Goal: Check status: Check status

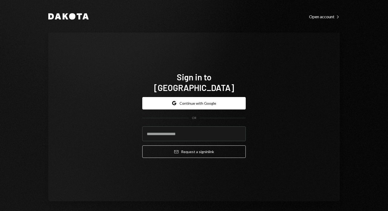
type input "**********"
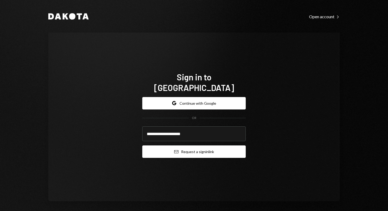
click at [197, 150] on button "Email Request a sign in link" at bounding box center [194, 151] width 104 height 12
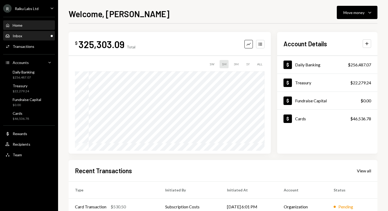
click at [21, 36] on div "Inbox" at bounding box center [18, 36] width 10 height 4
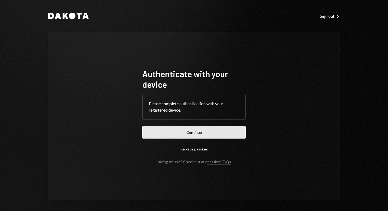
click at [200, 134] on button "Continue" at bounding box center [194, 132] width 104 height 12
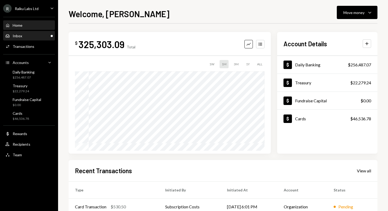
click at [34, 33] on div "Inbox Inbox" at bounding box center [29, 35] width 48 height 9
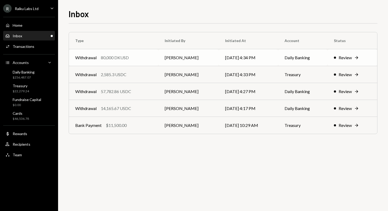
click at [344, 57] on div "Review" at bounding box center [345, 57] width 13 height 6
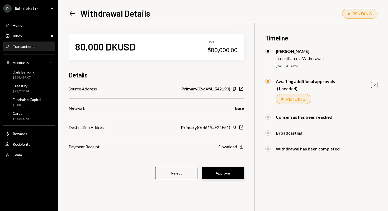
click at [225, 173] on button "Approve" at bounding box center [223, 173] width 42 height 12
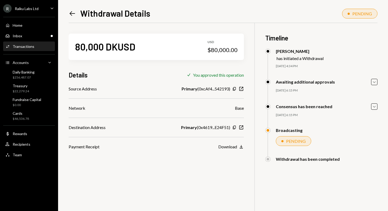
click at [71, 9] on link "Left Arrow" at bounding box center [72, 13] width 7 height 8
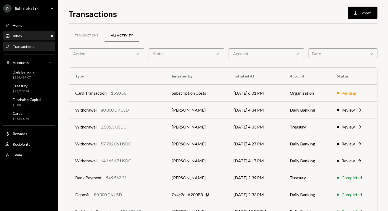
click at [40, 34] on div "Inbox Inbox" at bounding box center [29, 36] width 48 height 5
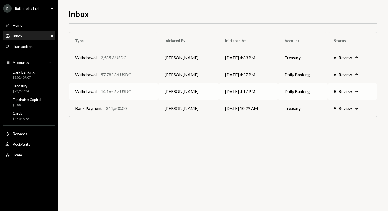
click at [121, 90] on div "14,165.67 USDC" at bounding box center [116, 91] width 30 height 6
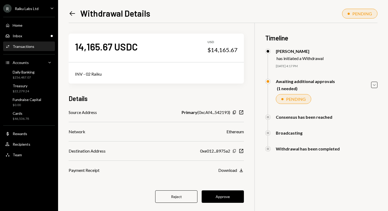
click at [235, 151] on icon "button" at bounding box center [234, 150] width 3 height 3
click at [223, 196] on button "Approve" at bounding box center [223, 196] width 42 height 12
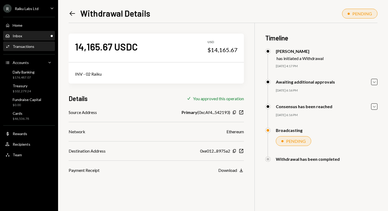
click at [29, 36] on div "Inbox Inbox" at bounding box center [29, 36] width 48 height 5
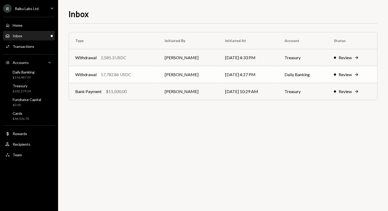
click at [164, 75] on td "[PERSON_NAME]" at bounding box center [188, 74] width 60 height 17
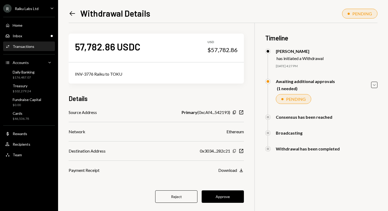
click at [234, 149] on icon "button" at bounding box center [234, 150] width 3 height 3
click at [229, 198] on button "Approve" at bounding box center [223, 196] width 42 height 12
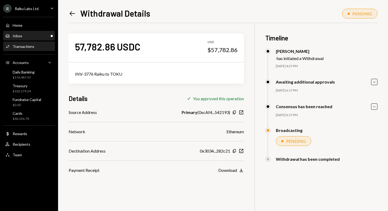
click at [29, 35] on div "Inbox Inbox" at bounding box center [29, 36] width 48 height 5
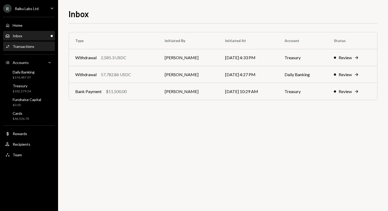
click at [26, 46] on div "Transactions" at bounding box center [24, 46] width 22 height 4
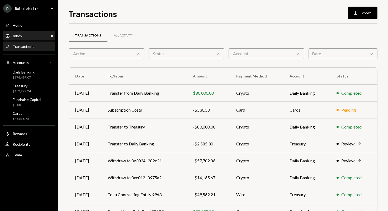
click at [28, 35] on div "Inbox Inbox" at bounding box center [29, 36] width 48 height 5
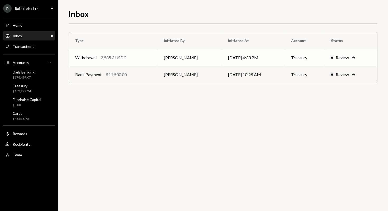
click at [155, 57] on td "Withdrawal 2,585.3 USDC" at bounding box center [113, 57] width 89 height 17
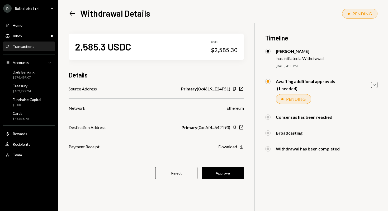
click at [72, 11] on icon "Left Arrow" at bounding box center [72, 13] width 7 height 7
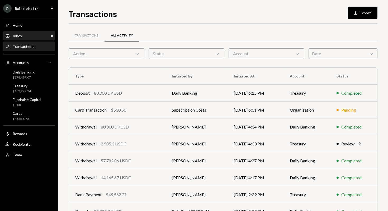
click at [33, 35] on div "Inbox Inbox" at bounding box center [29, 36] width 48 height 5
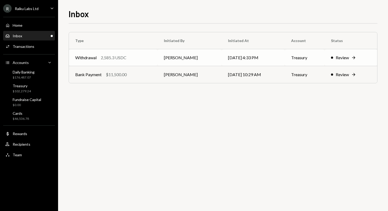
click at [119, 59] on div "2,585.3 USDC" at bounding box center [114, 57] width 26 height 6
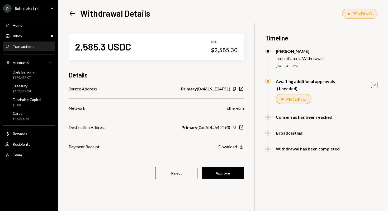
click at [234, 127] on icon "button" at bounding box center [234, 126] width 3 height 3
click at [36, 36] on div "Inbox Inbox" at bounding box center [29, 36] width 48 height 5
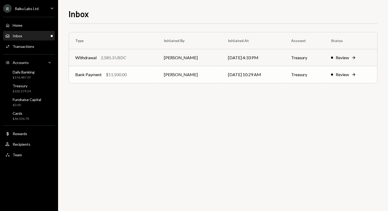
click at [166, 77] on td "[PERSON_NAME]" at bounding box center [190, 74] width 64 height 17
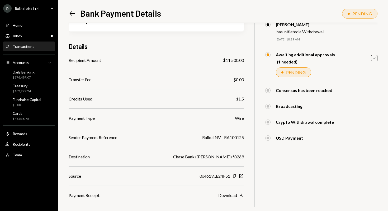
scroll to position [60, 0]
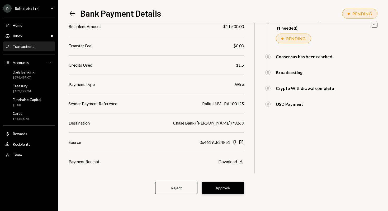
click at [222, 188] on button "Approve" at bounding box center [223, 187] width 42 height 12
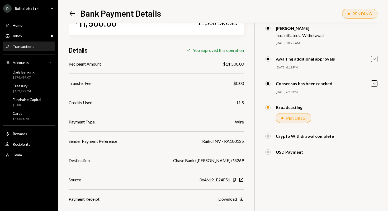
scroll to position [34, 0]
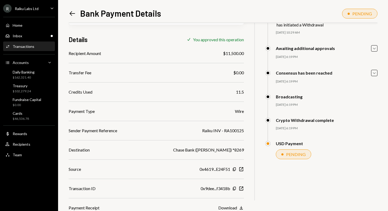
click at [13, 45] on div "Transactions" at bounding box center [24, 46] width 22 height 4
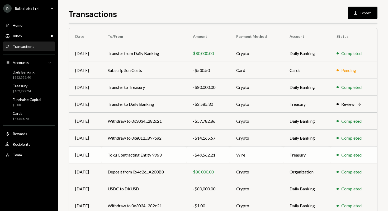
scroll to position [13, 0]
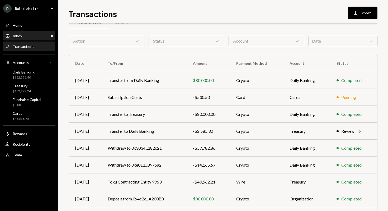
click at [31, 36] on div "Inbox Inbox" at bounding box center [29, 36] width 48 height 5
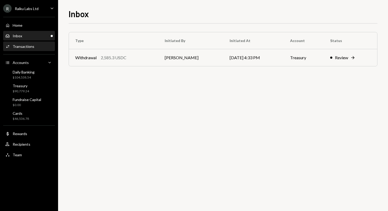
click at [25, 46] on div "Transactions" at bounding box center [24, 46] width 22 height 4
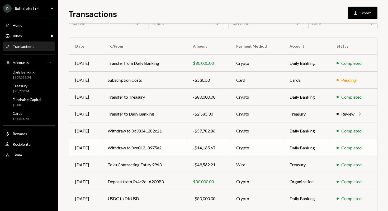
scroll to position [32, 0]
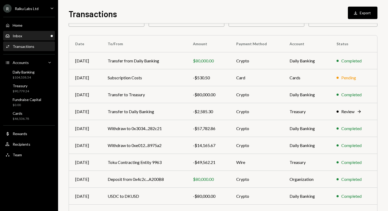
click at [34, 35] on div "Inbox Inbox" at bounding box center [29, 36] width 48 height 5
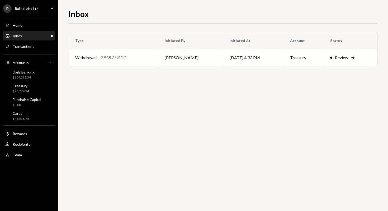
click at [151, 59] on div "Withdrawal 2,585.3 USDC" at bounding box center [113, 57] width 77 height 6
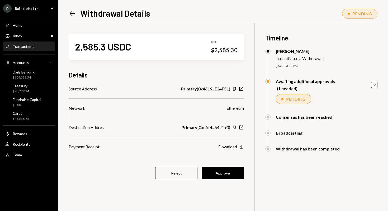
click at [125, 140] on div "Source Address Primary ( 0x4619...E24F51 ) Copy New Window Network Ethereum Des…" at bounding box center [156, 118] width 175 height 64
click at [235, 128] on icon "button" at bounding box center [234, 126] width 3 height 3
click at [228, 176] on button "Approve" at bounding box center [223, 173] width 42 height 12
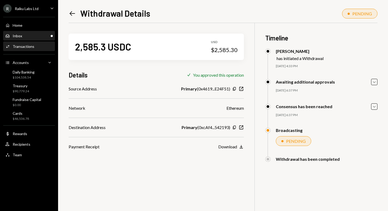
click at [34, 35] on div "Inbox Inbox" at bounding box center [29, 36] width 48 height 5
